Goal: Find specific page/section

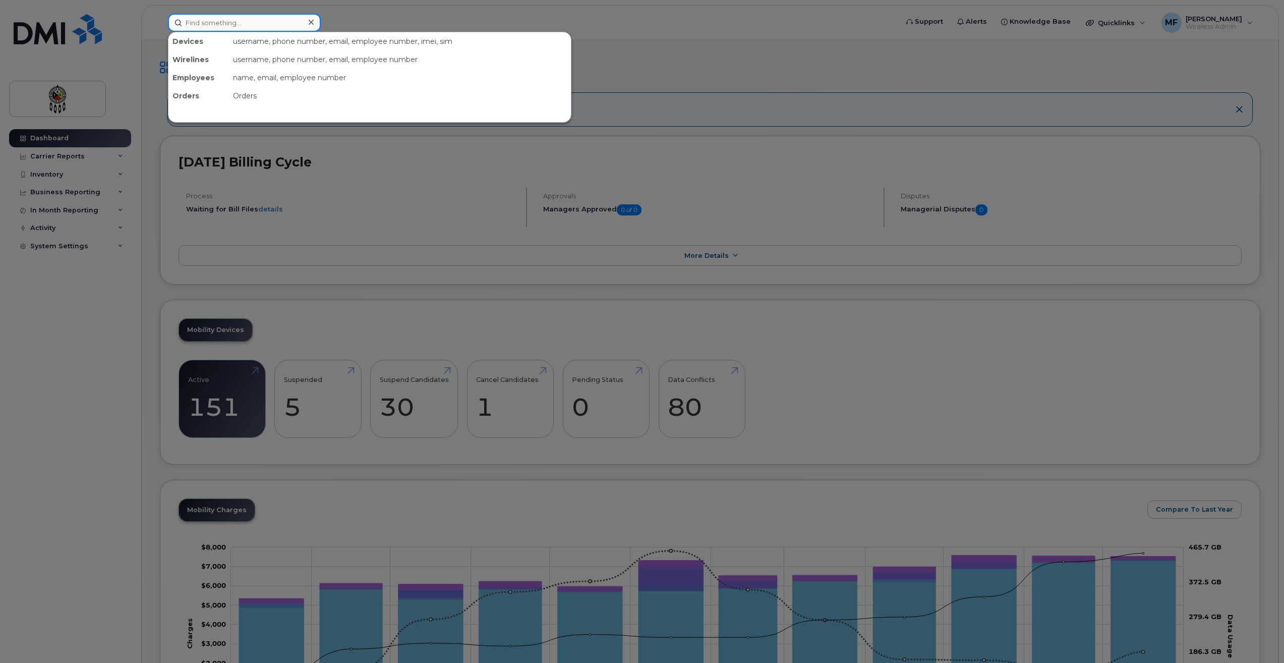
click at [272, 22] on input at bounding box center [244, 23] width 153 height 18
type input "Maigan"
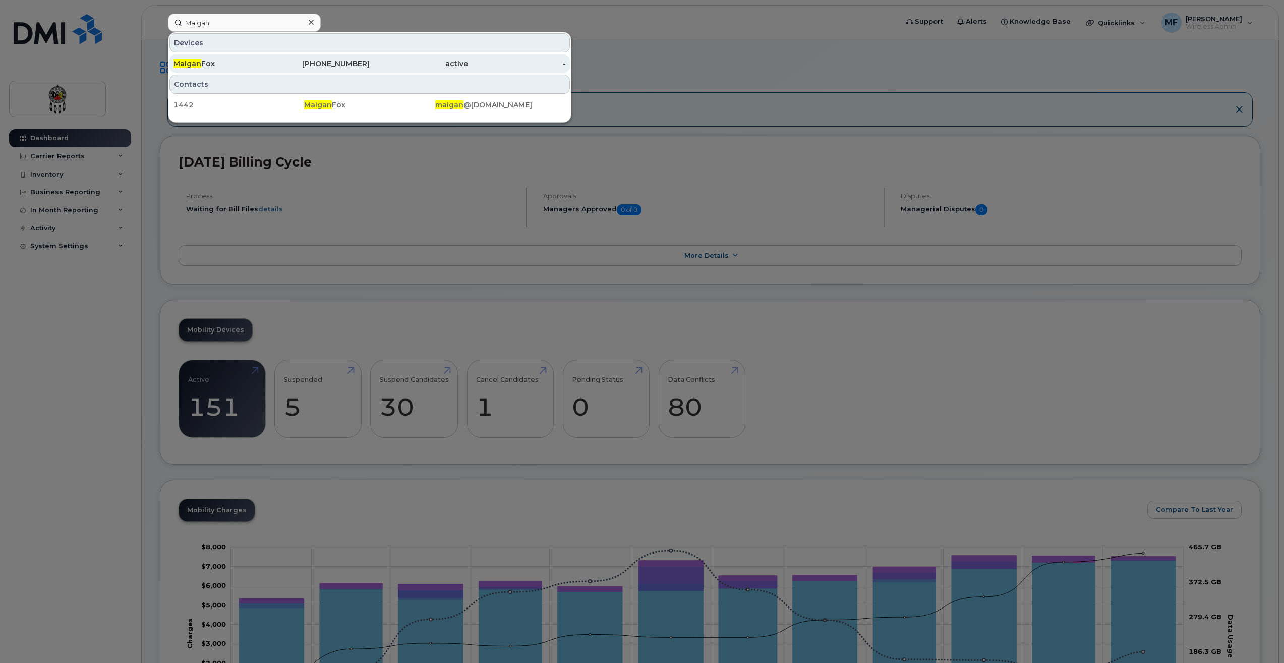
click at [212, 68] on div "[PERSON_NAME]" at bounding box center [222, 64] width 98 height 10
